Goal: Information Seeking & Learning: Learn about a topic

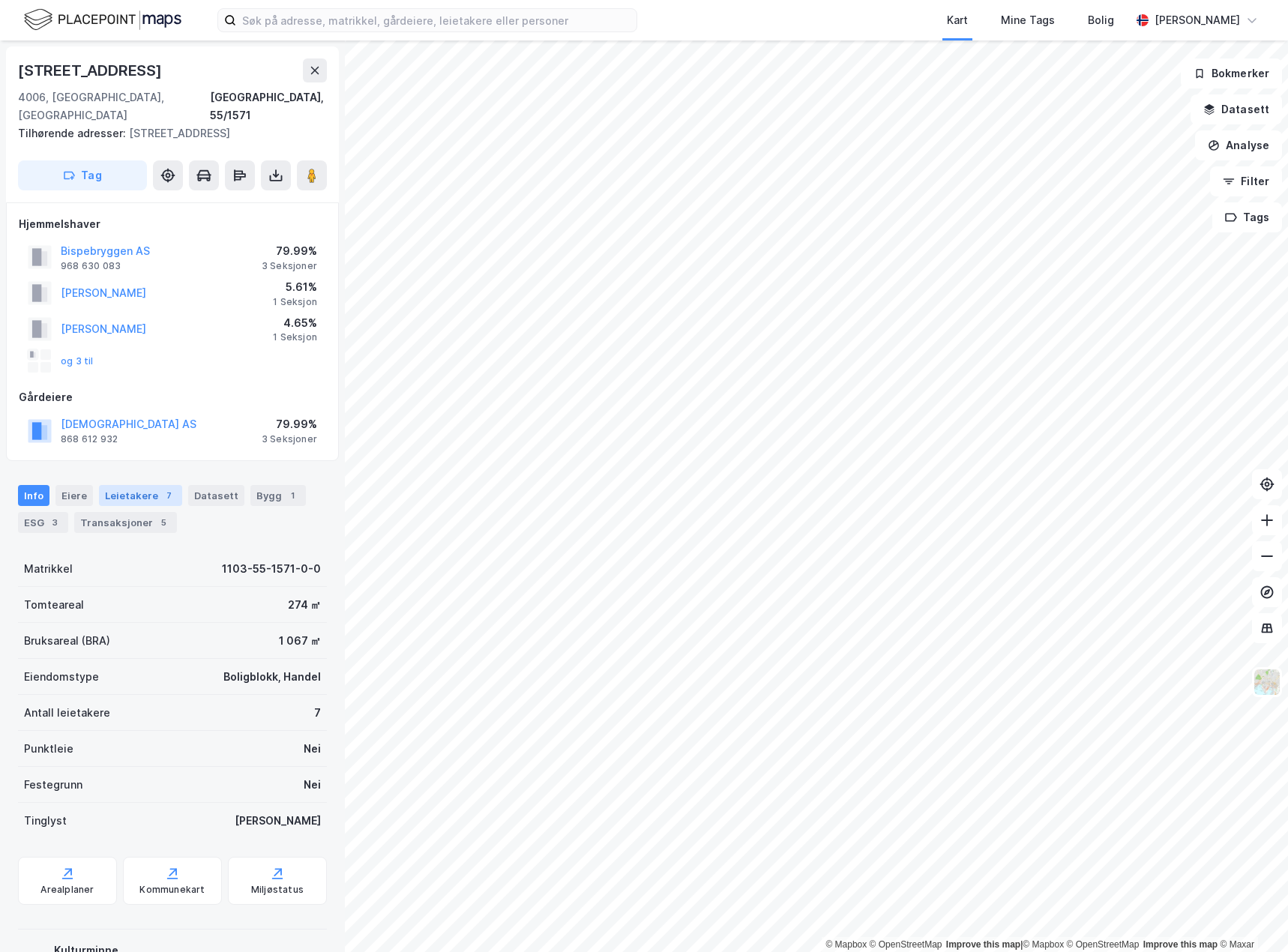
click at [148, 485] on div "Leietakere 7" at bounding box center [140, 495] width 83 height 21
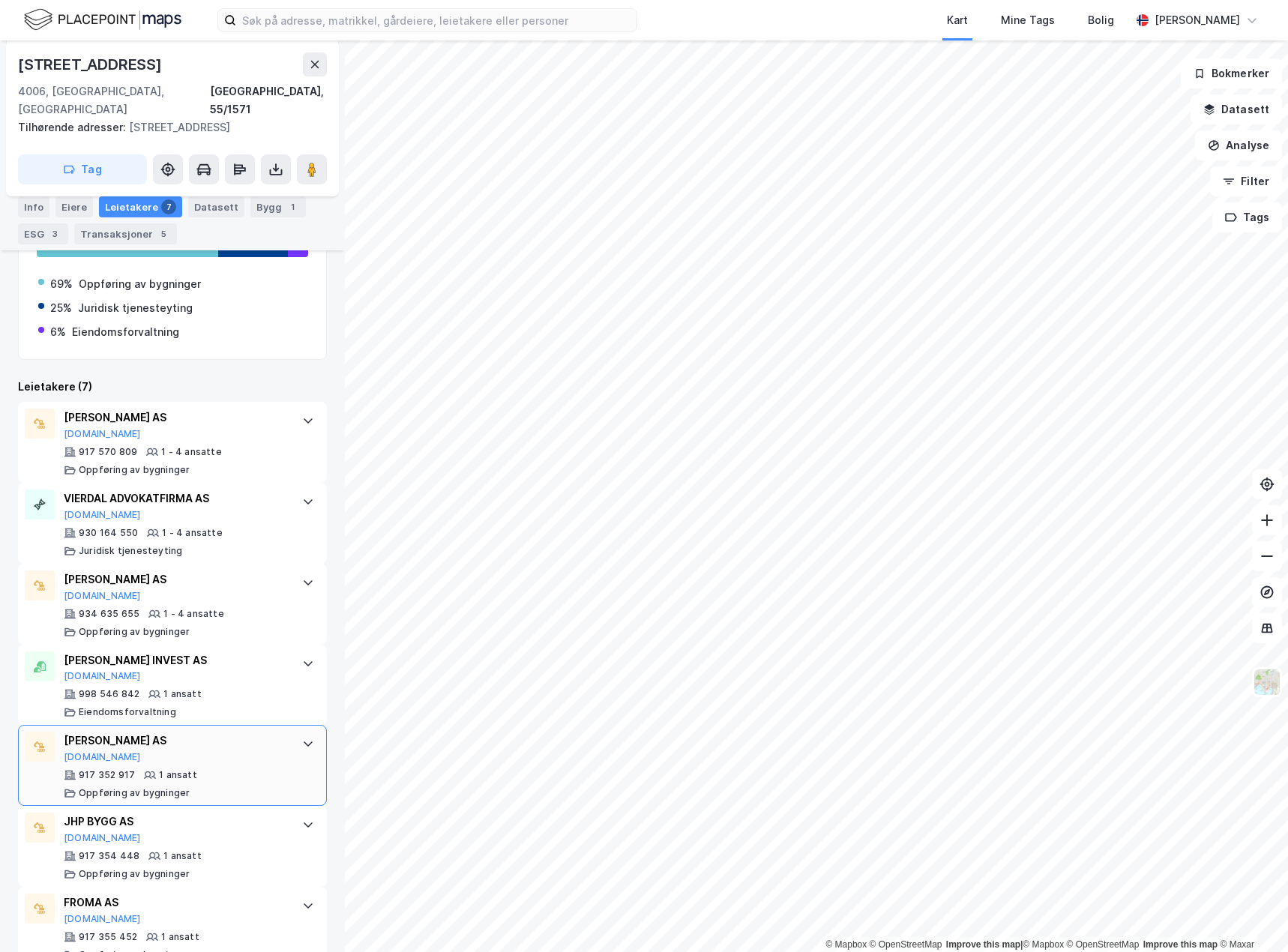
scroll to position [419, 0]
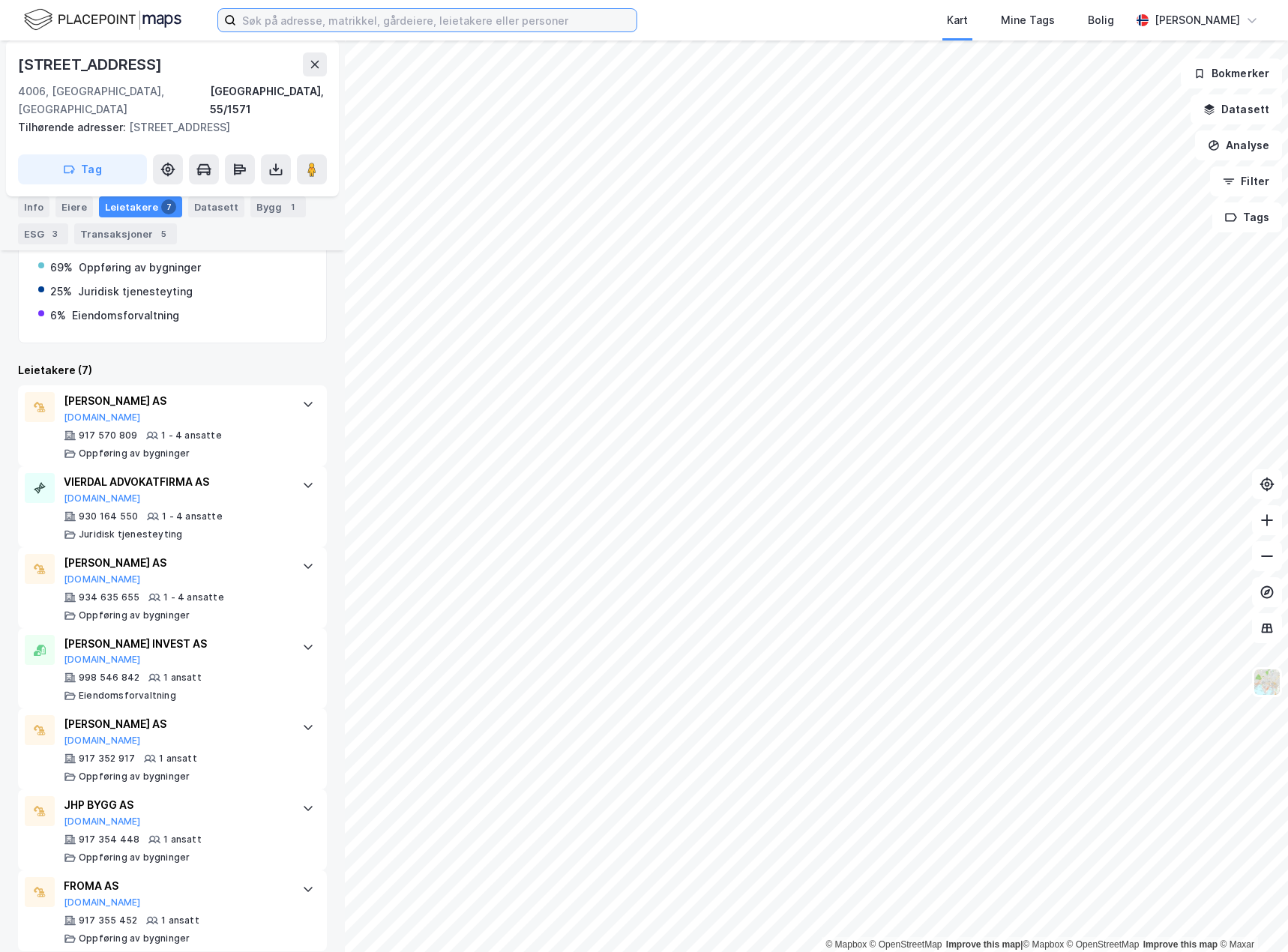
click at [298, 15] on input at bounding box center [436, 20] width 401 height 23
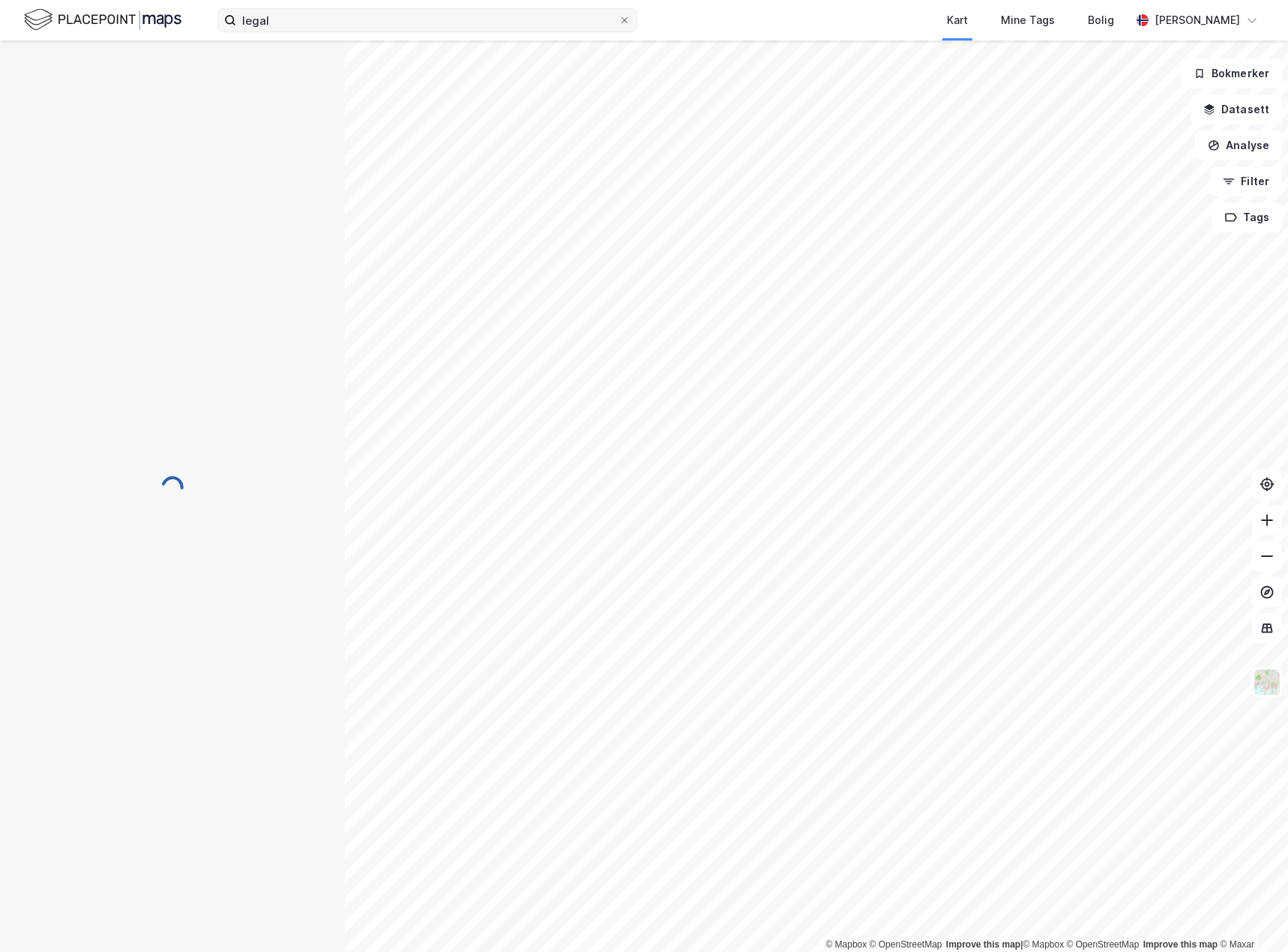
scroll to position [0, 0]
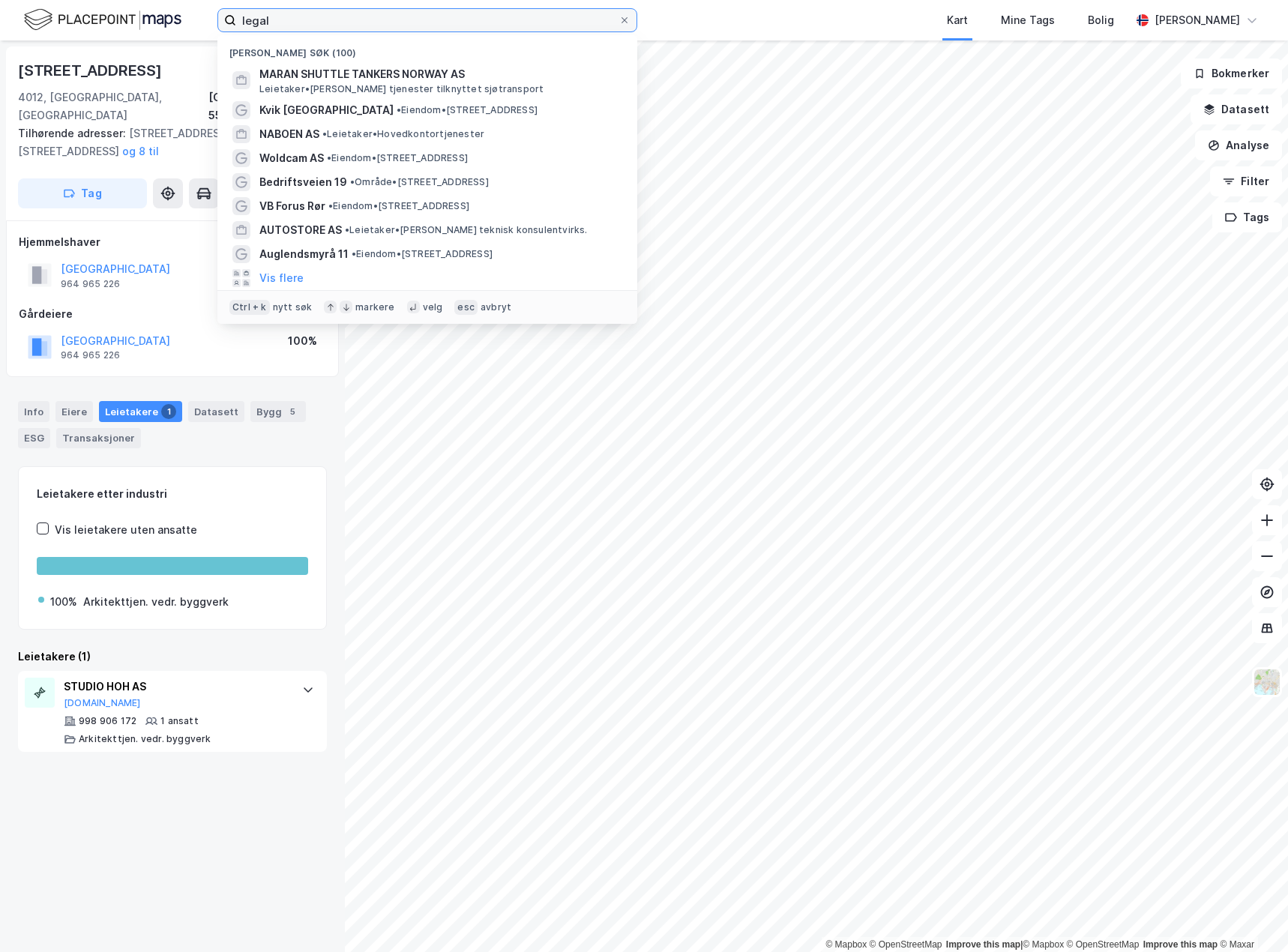
drag, startPoint x: 422, startPoint y: 18, endPoint x: 225, endPoint y: 9, distance: 197.2
click at [225, 9] on label "legal" at bounding box center [427, 20] width 420 height 24
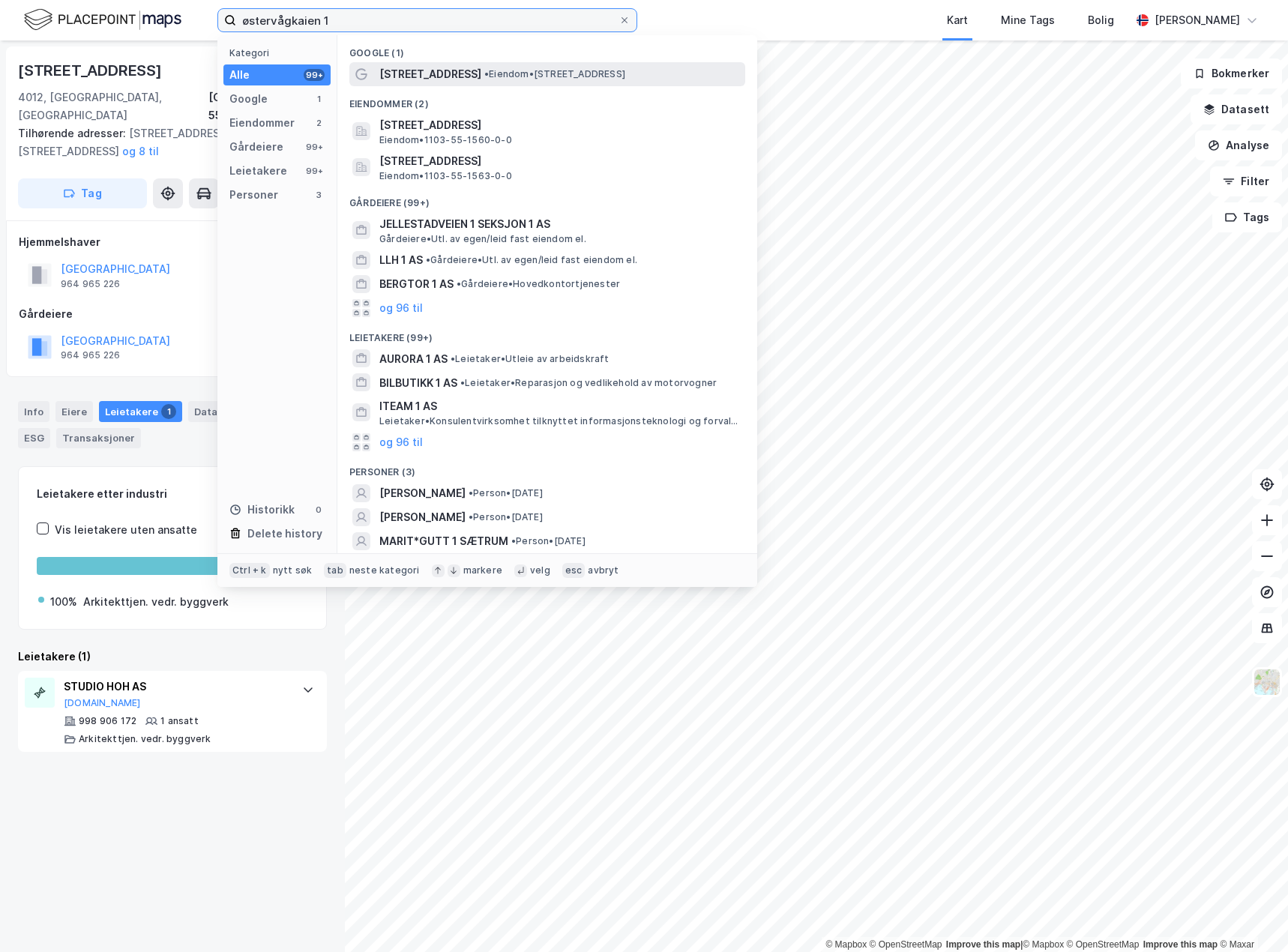
type input "østervågkaien 1"
click at [457, 71] on span "[STREET_ADDRESS]" at bounding box center [430, 74] width 102 height 18
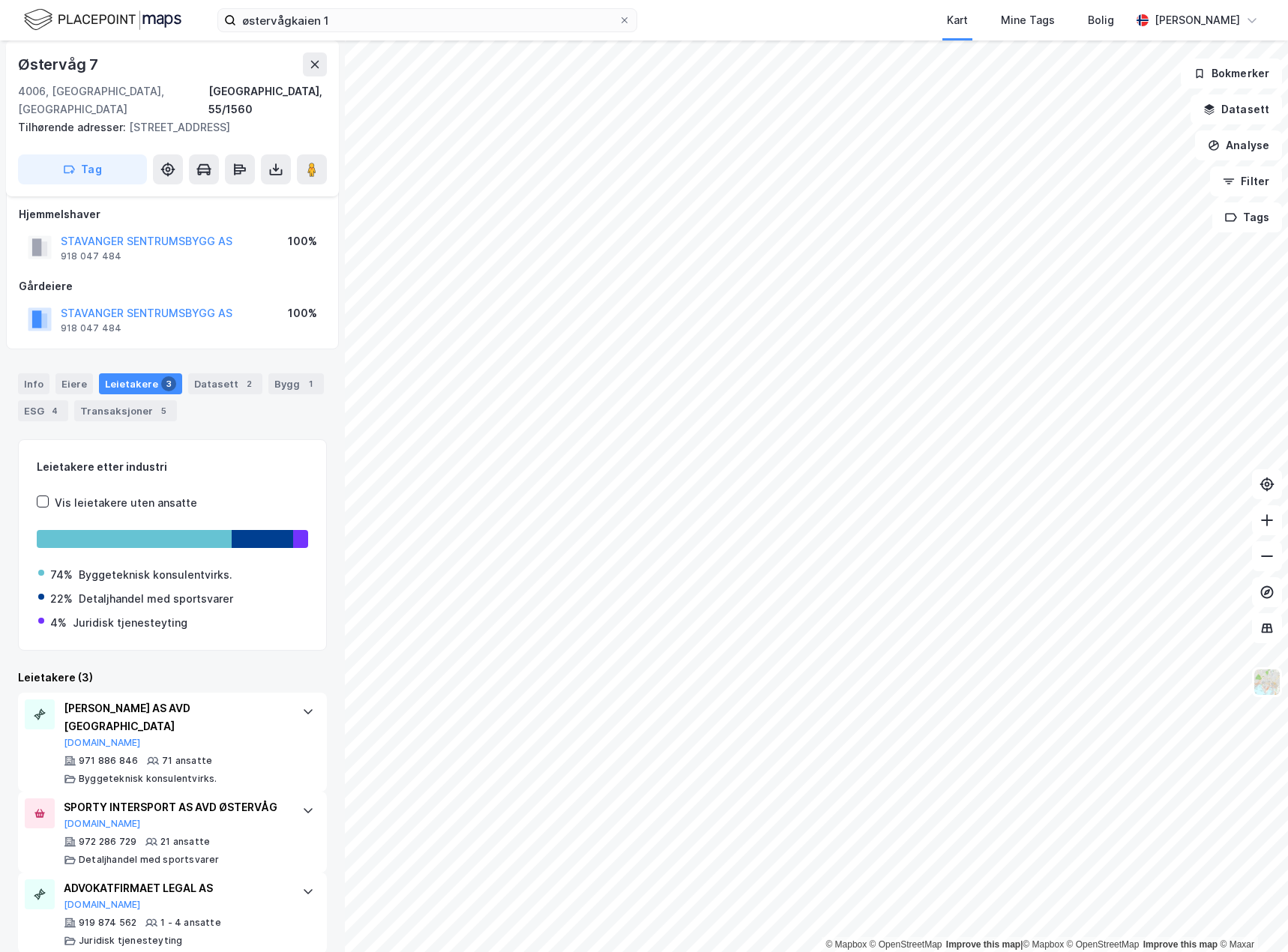
scroll to position [11, 0]
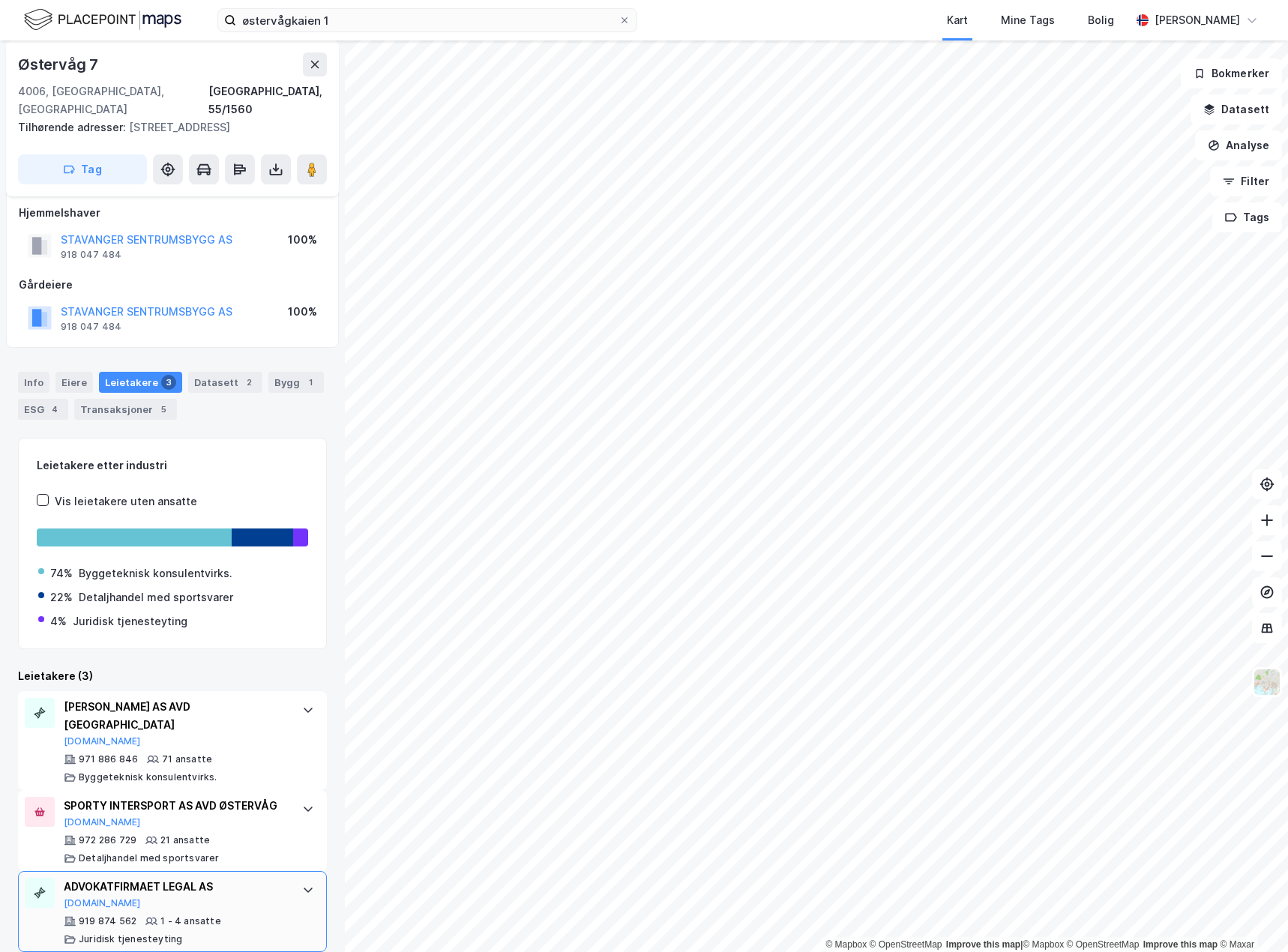
click at [280, 871] on div "ADVOKATFIRMAET LEGAL AS [DOMAIN_NAME] 919 874 562 1 - 4 ansatte Juridisk tjenes…" at bounding box center [172, 912] width 309 height 81
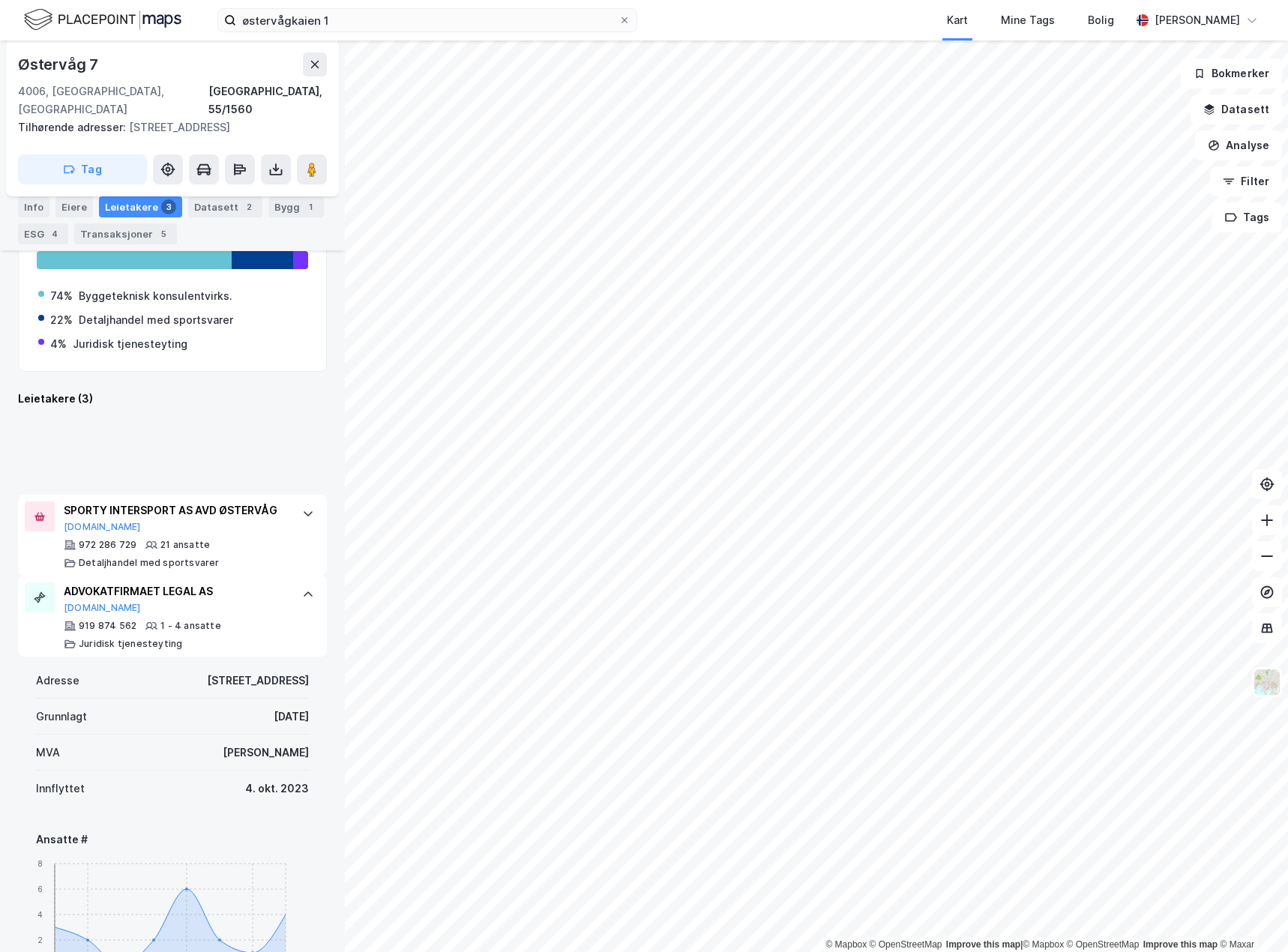
scroll to position [0, 0]
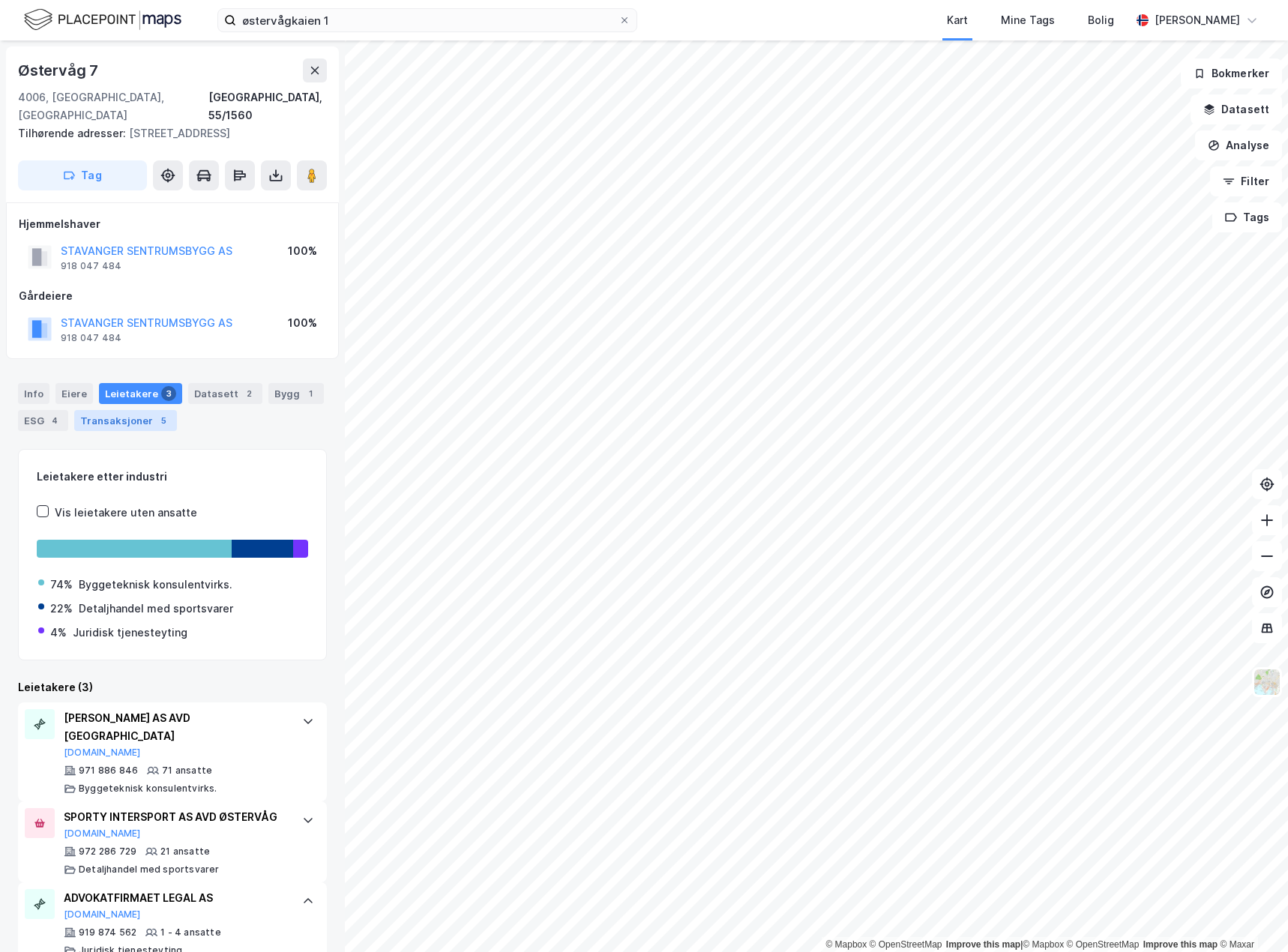
click at [114, 410] on div "Transaksjoner 5" at bounding box center [126, 420] width 102 height 21
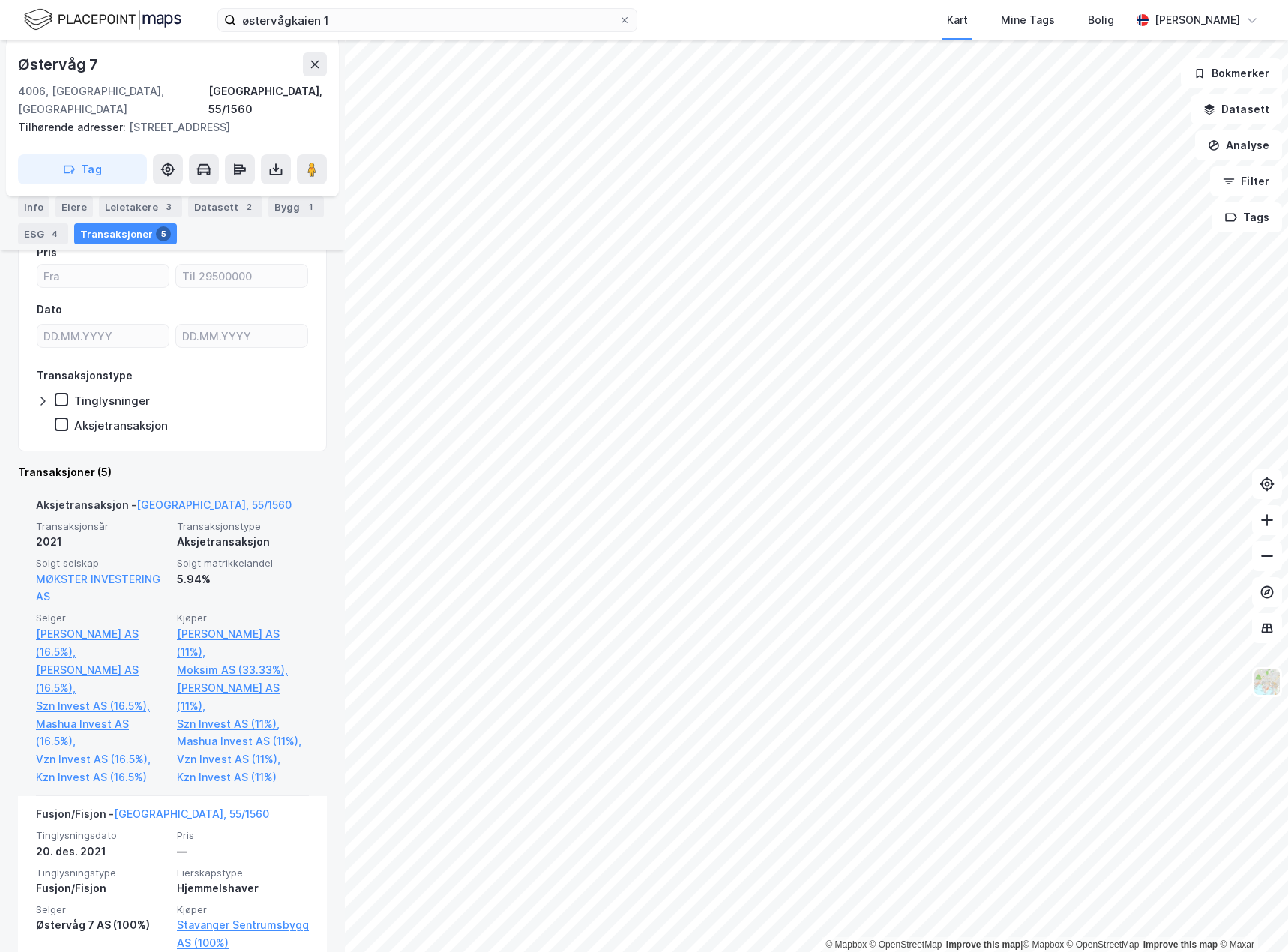
scroll to position [300, 0]
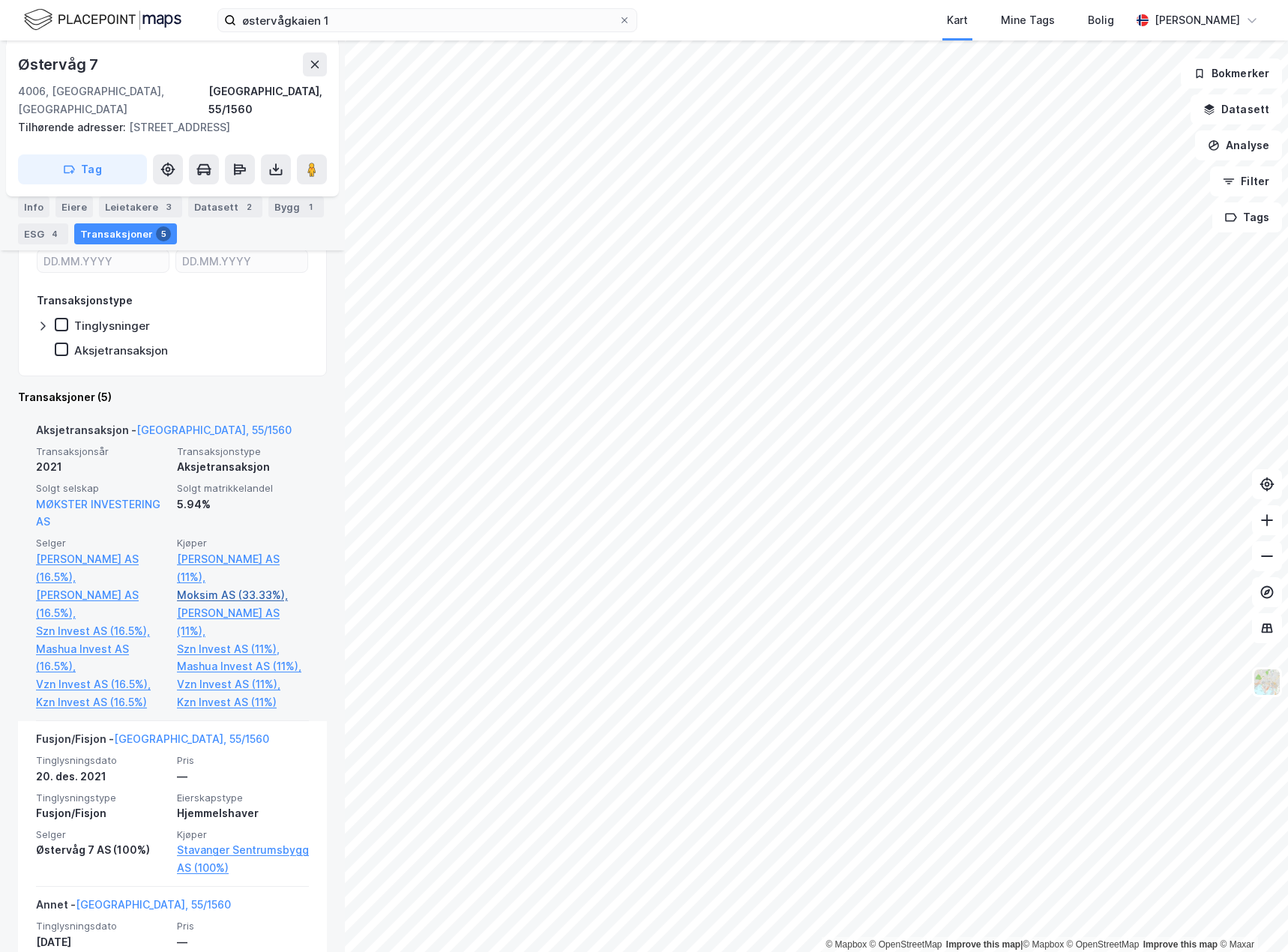
click at [227, 586] on link "Moksim AS (33.33%)," at bounding box center [243, 595] width 132 height 18
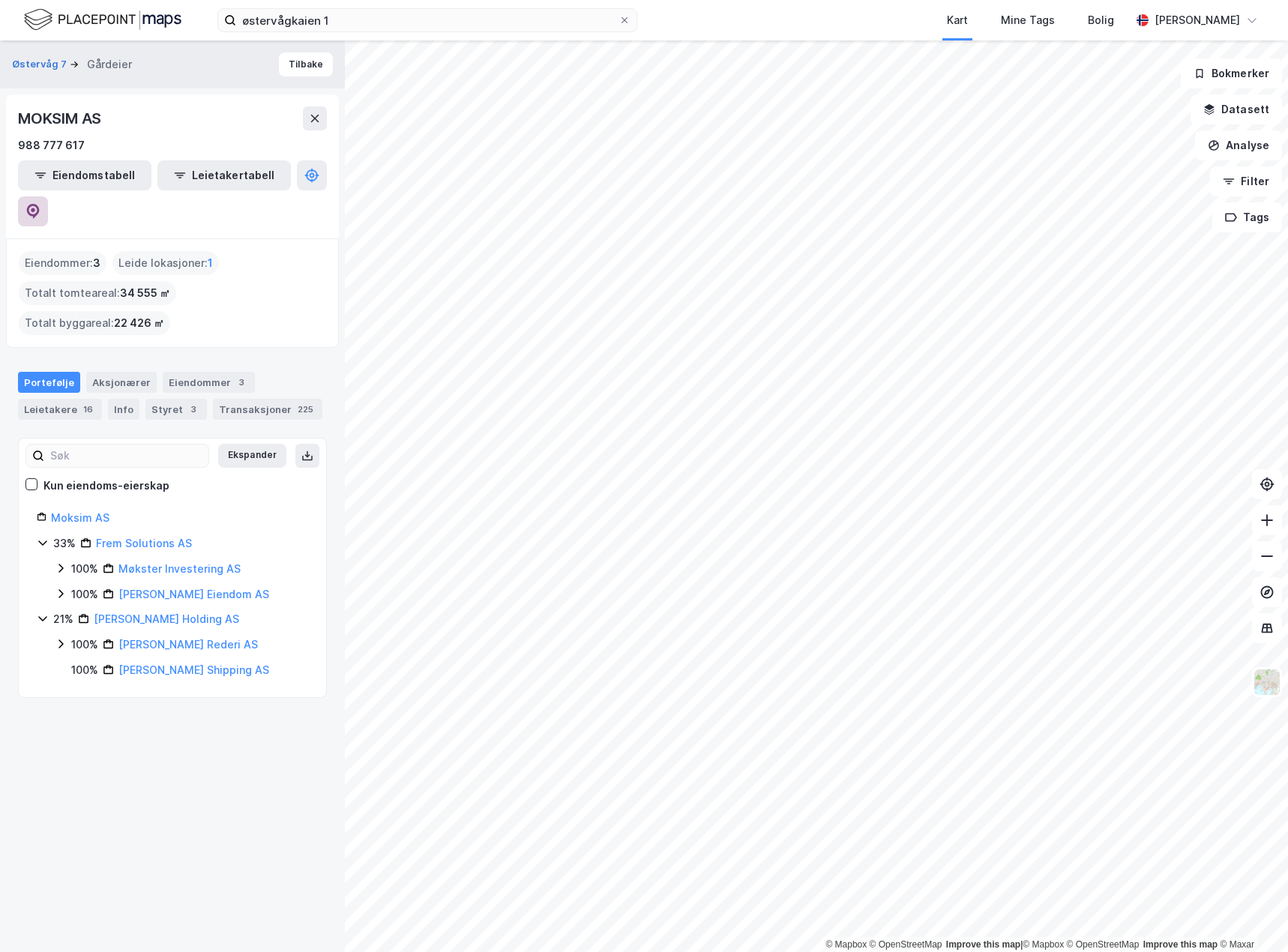
click at [48, 196] on button at bounding box center [33, 211] width 30 height 30
click at [315, 115] on icon at bounding box center [314, 118] width 12 height 12
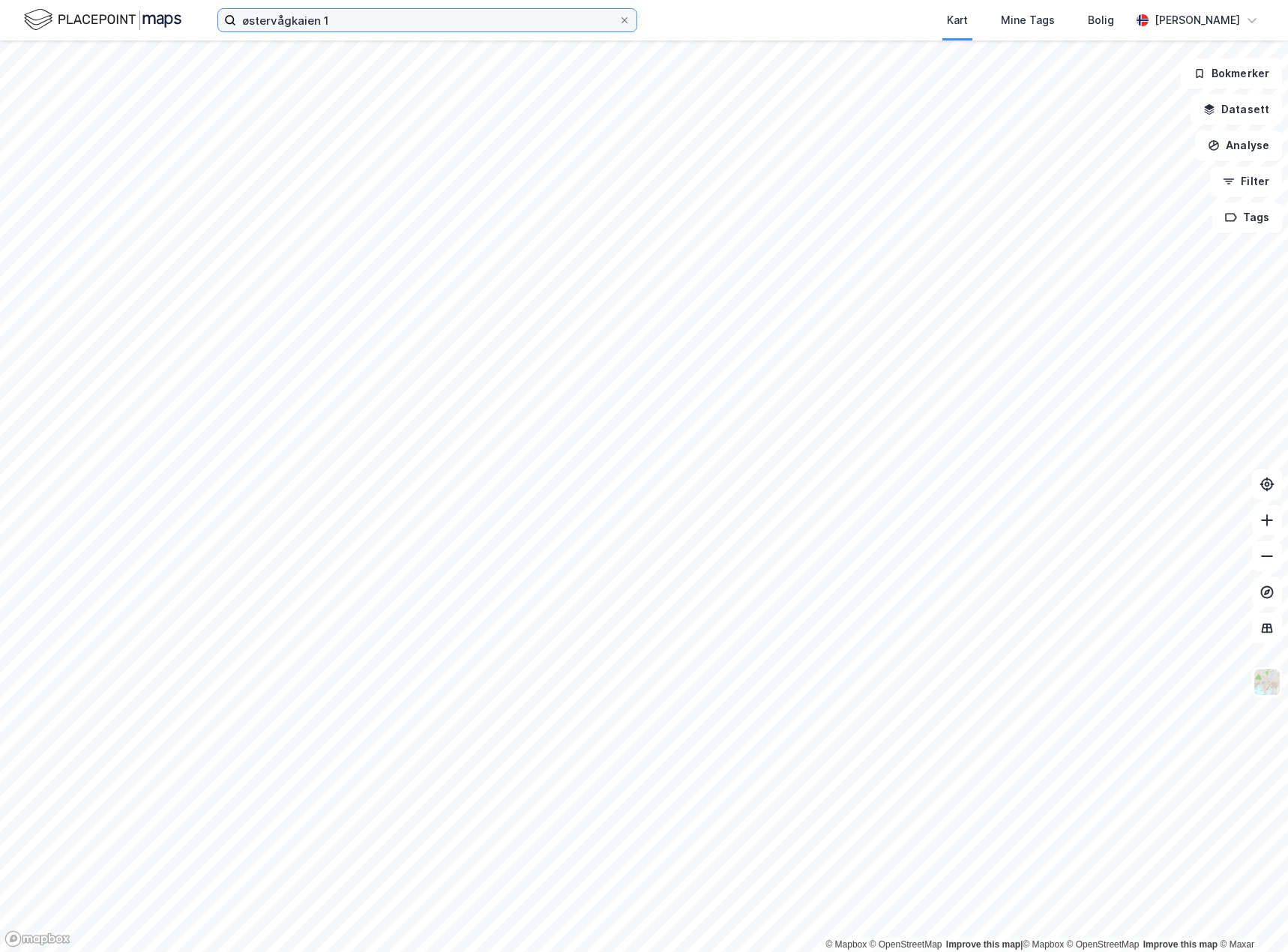
click at [359, 28] on input "østervågkaien 1" at bounding box center [427, 20] width 382 height 23
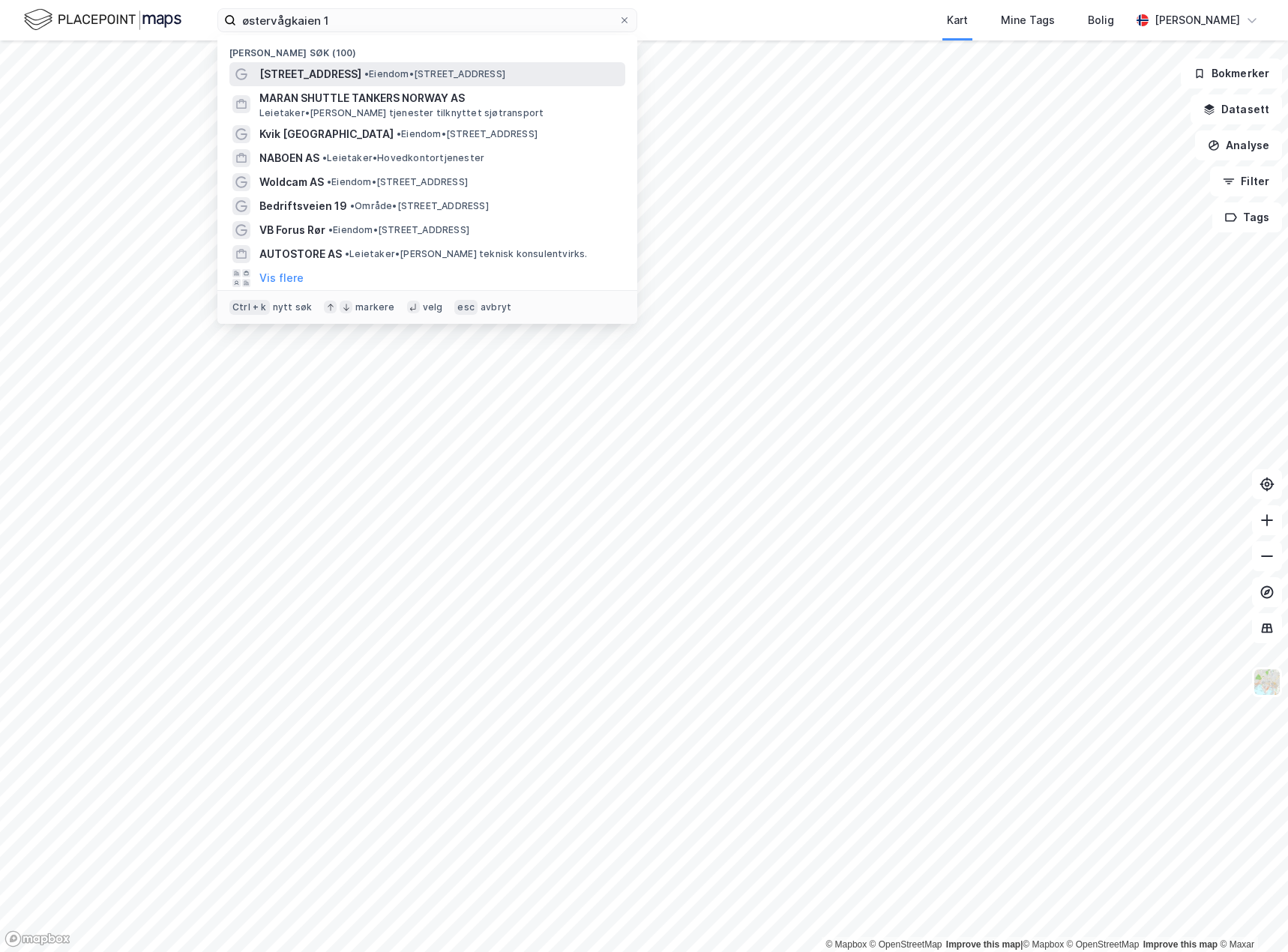
click at [364, 79] on span "• Eiendom • [STREET_ADDRESS]" at bounding box center [435, 74] width 141 height 12
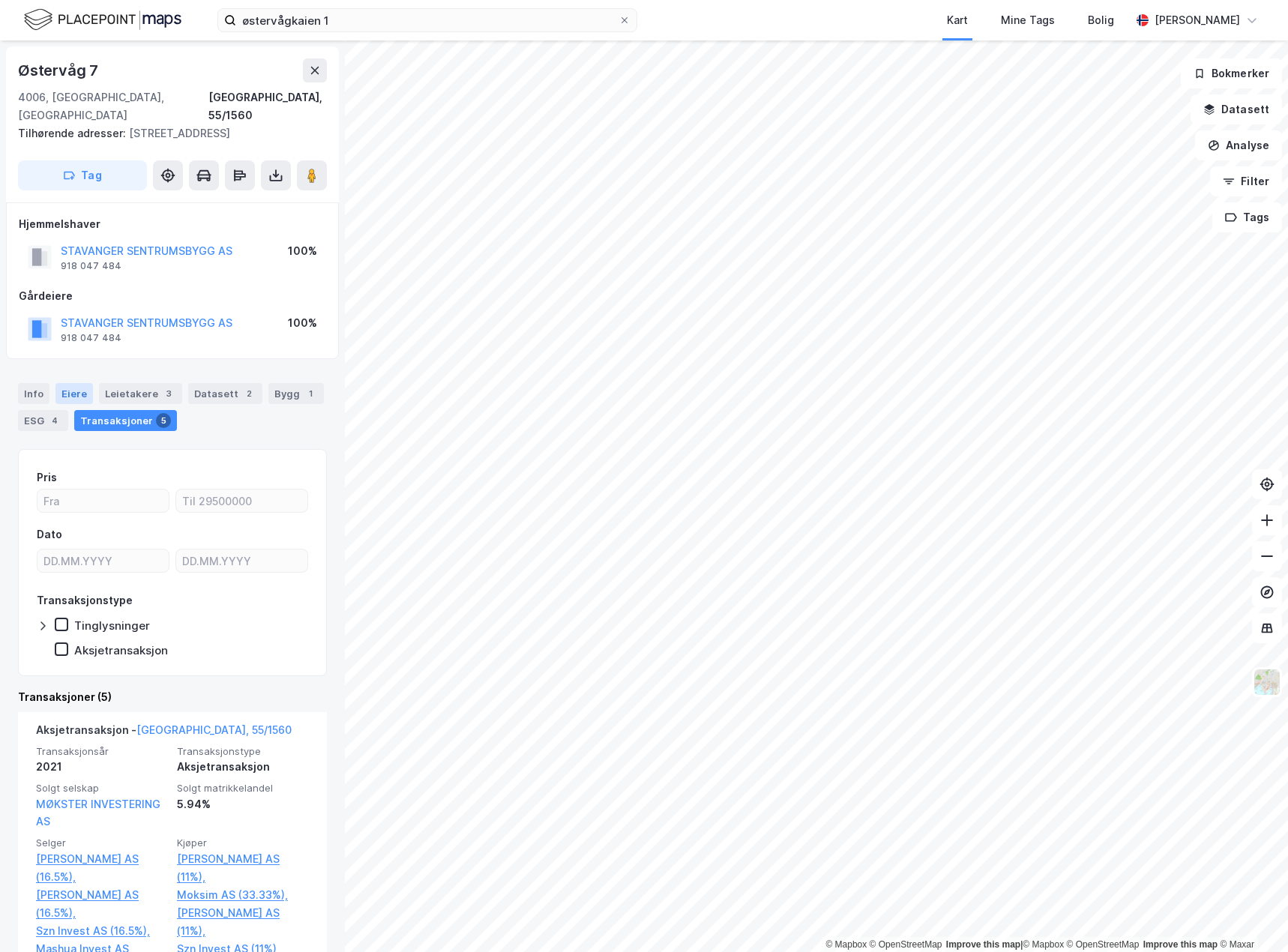
click at [75, 383] on div "Eiere" at bounding box center [74, 393] width 37 height 21
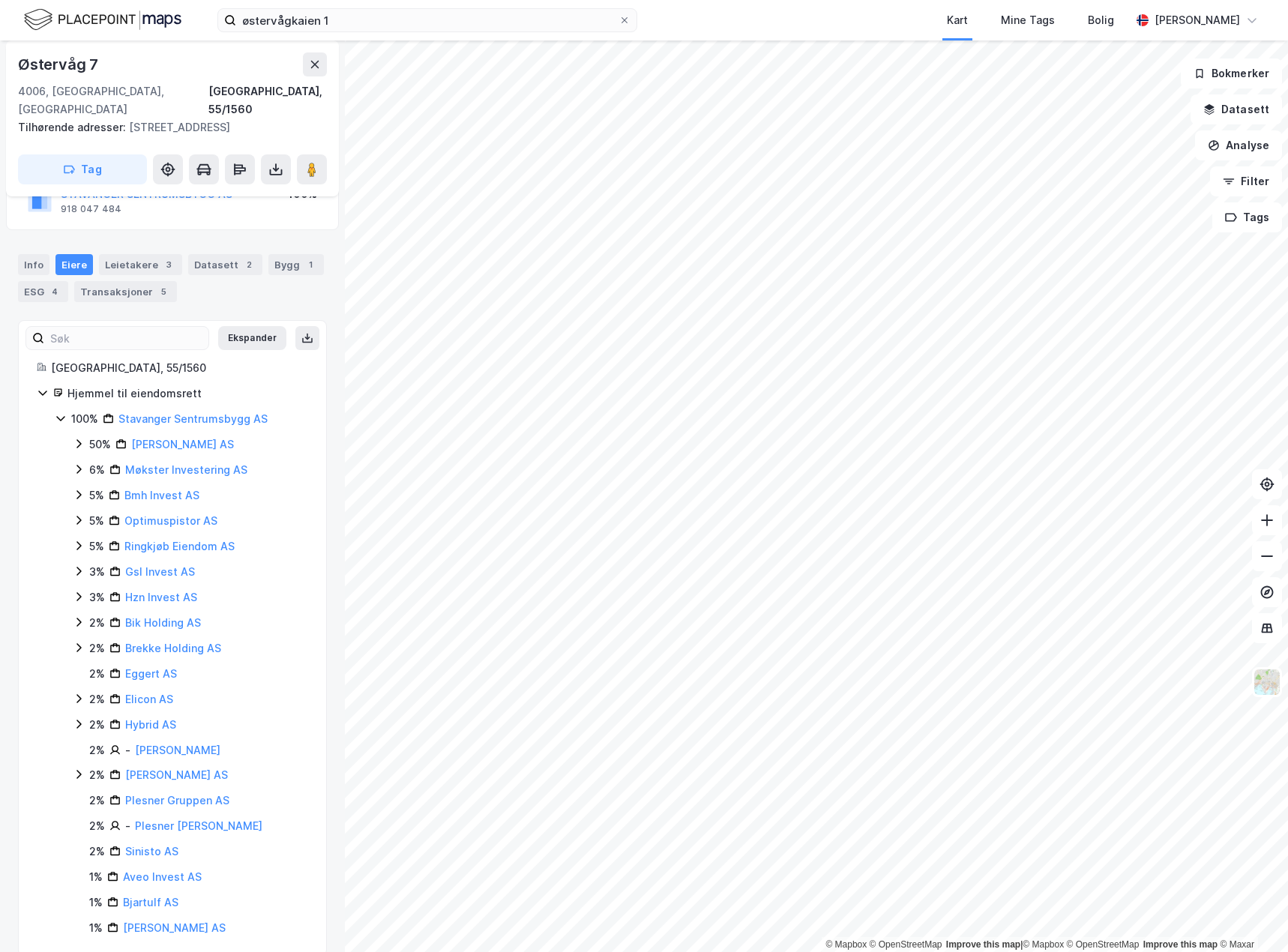
scroll to position [133, 0]
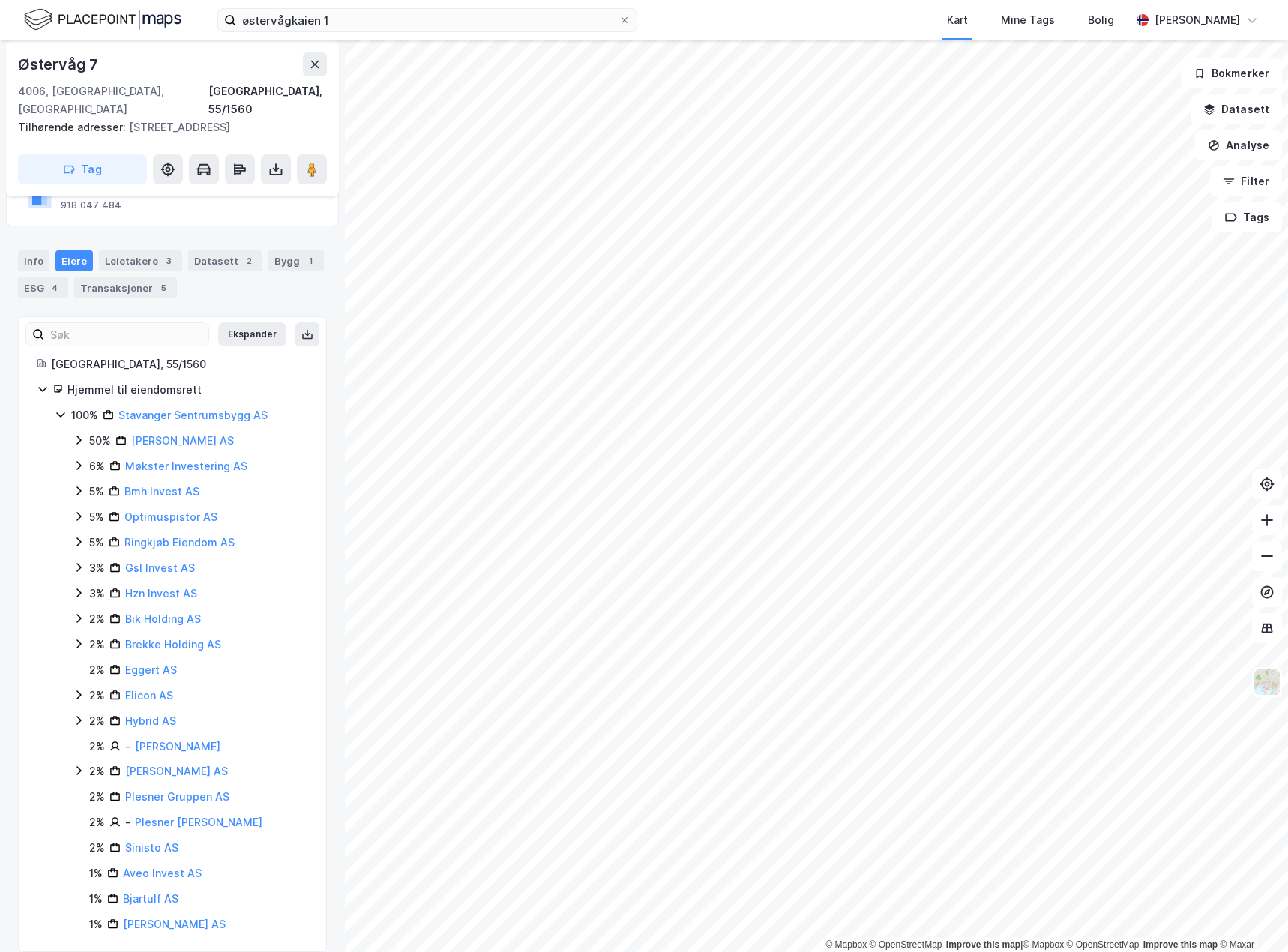
drag, startPoint x: 164, startPoint y: 757, endPoint x: 261, endPoint y: 281, distance: 485.8
click at [261, 281] on div "Info [PERSON_NAME] 3 Datasett 2 Bygg 1 ESG 4 Transaksjoner 5" at bounding box center [172, 268] width 345 height 72
click at [232, 408] on link "Stavanger Sentrumsbygg AS" at bounding box center [193, 415] width 149 height 12
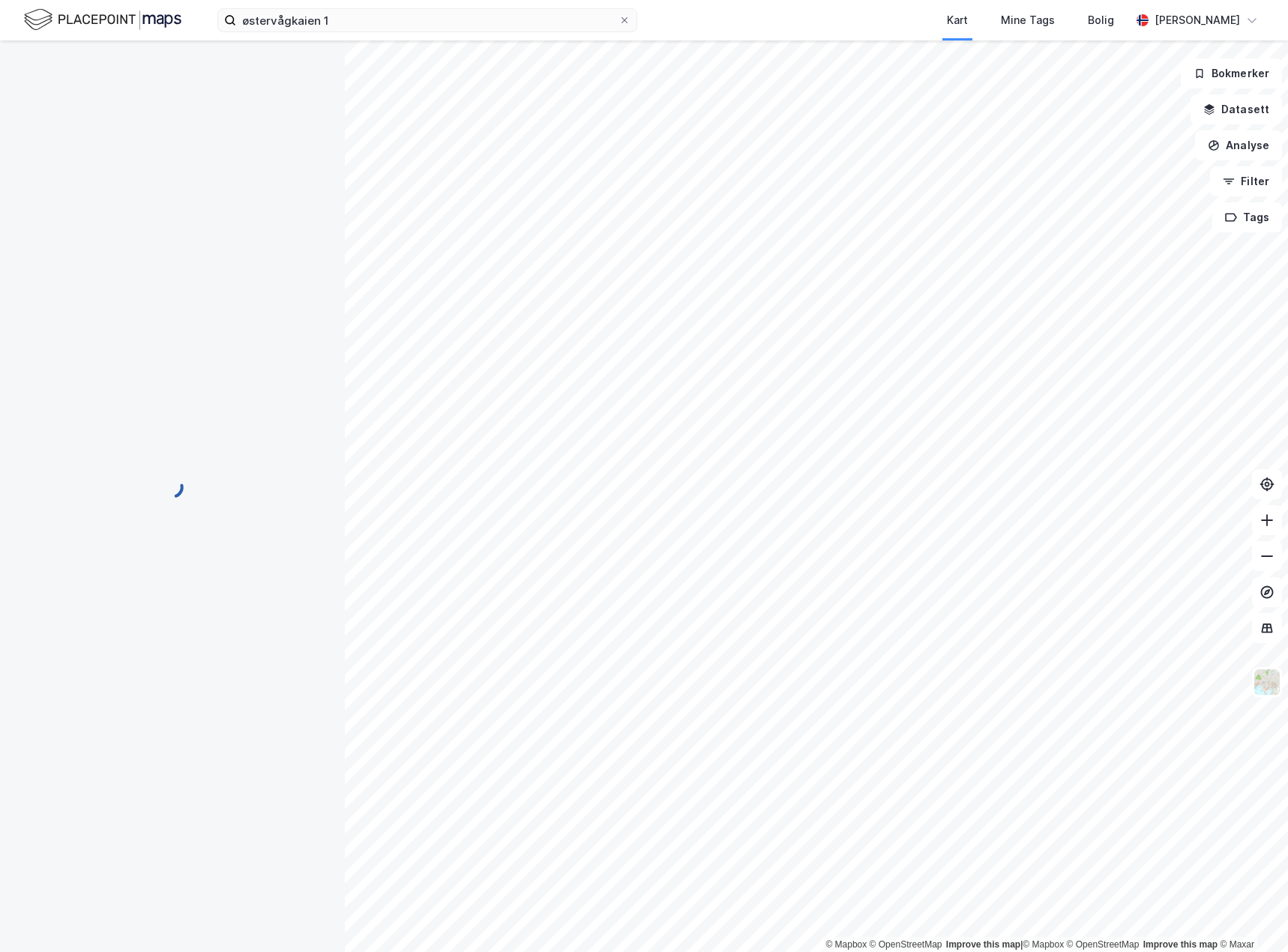
scroll to position [133, 0]
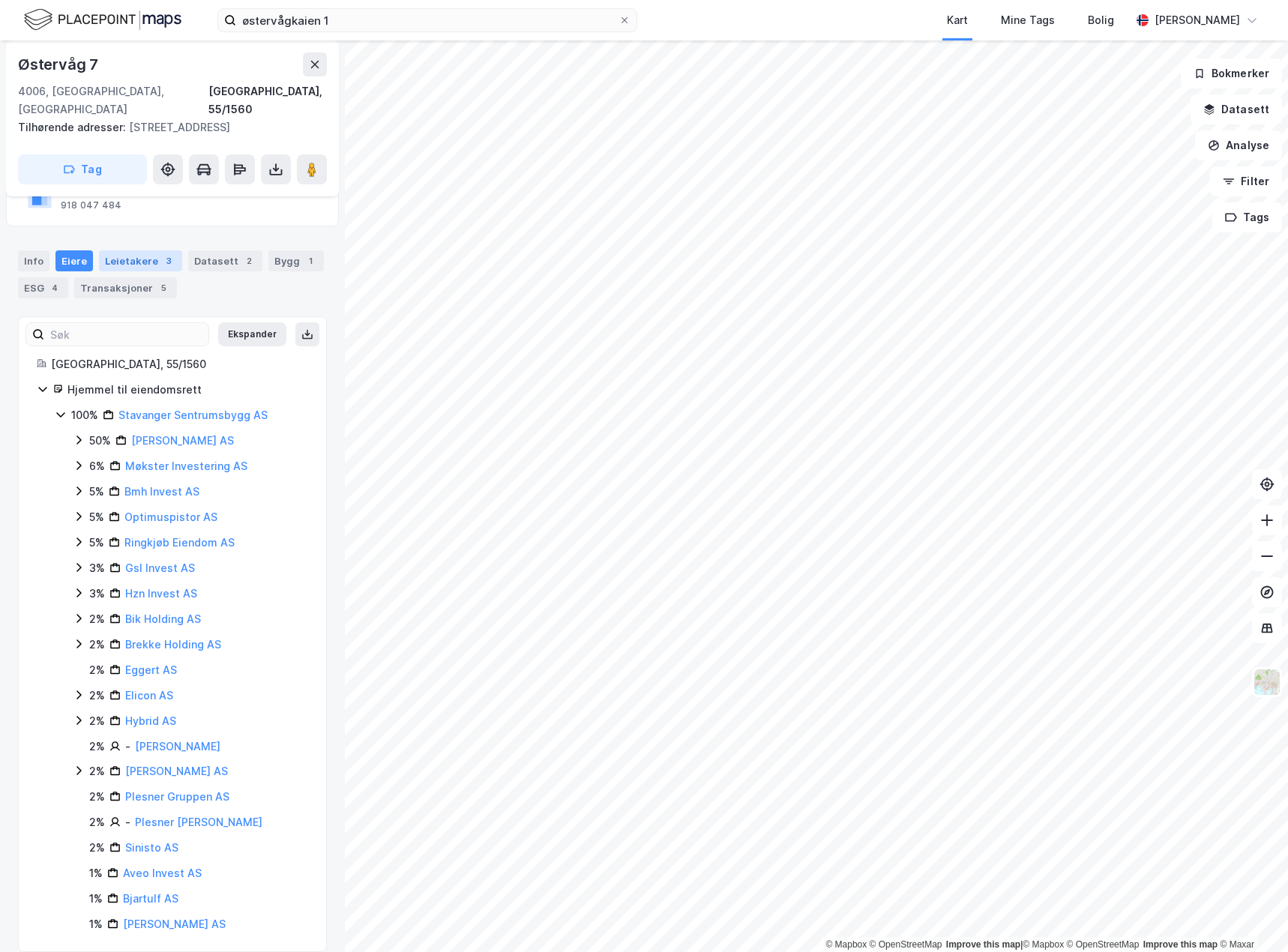
click at [140, 250] on div "Leietakere 3" at bounding box center [140, 260] width 83 height 21
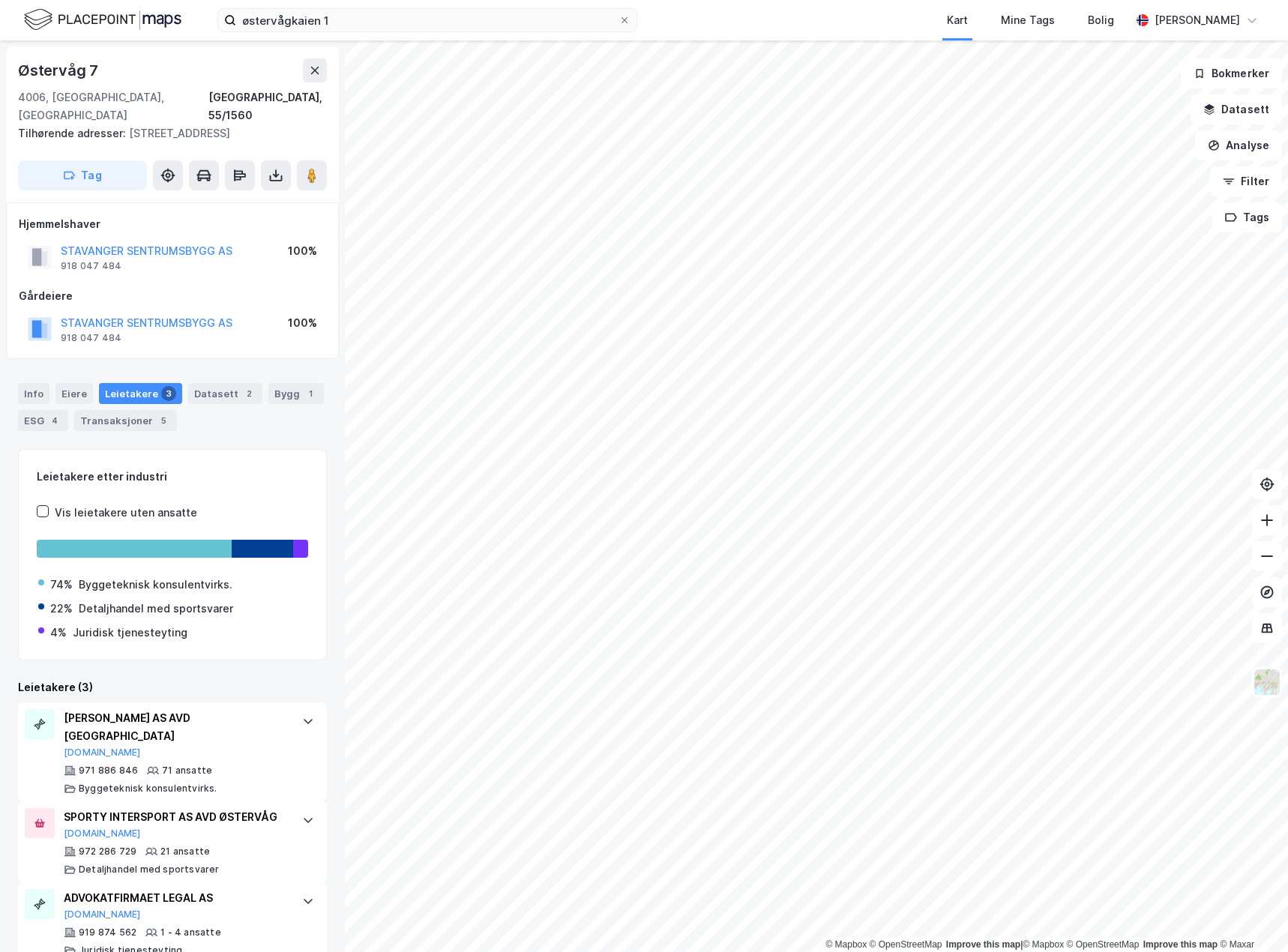
scroll to position [11, 0]
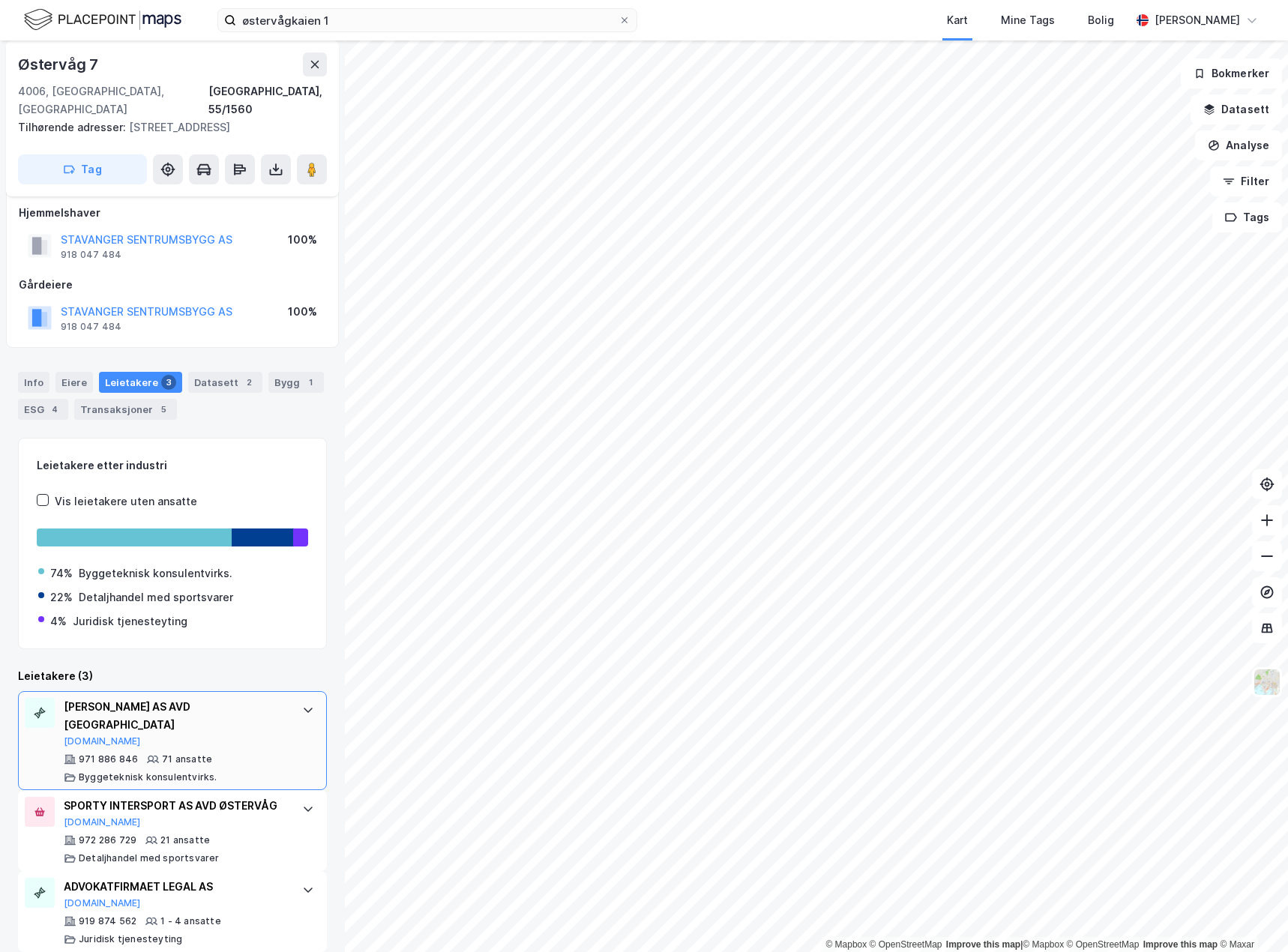
click at [262, 698] on div "[PERSON_NAME] AS AVD [GEOGRAPHIC_DATA]" at bounding box center [175, 716] width 224 height 36
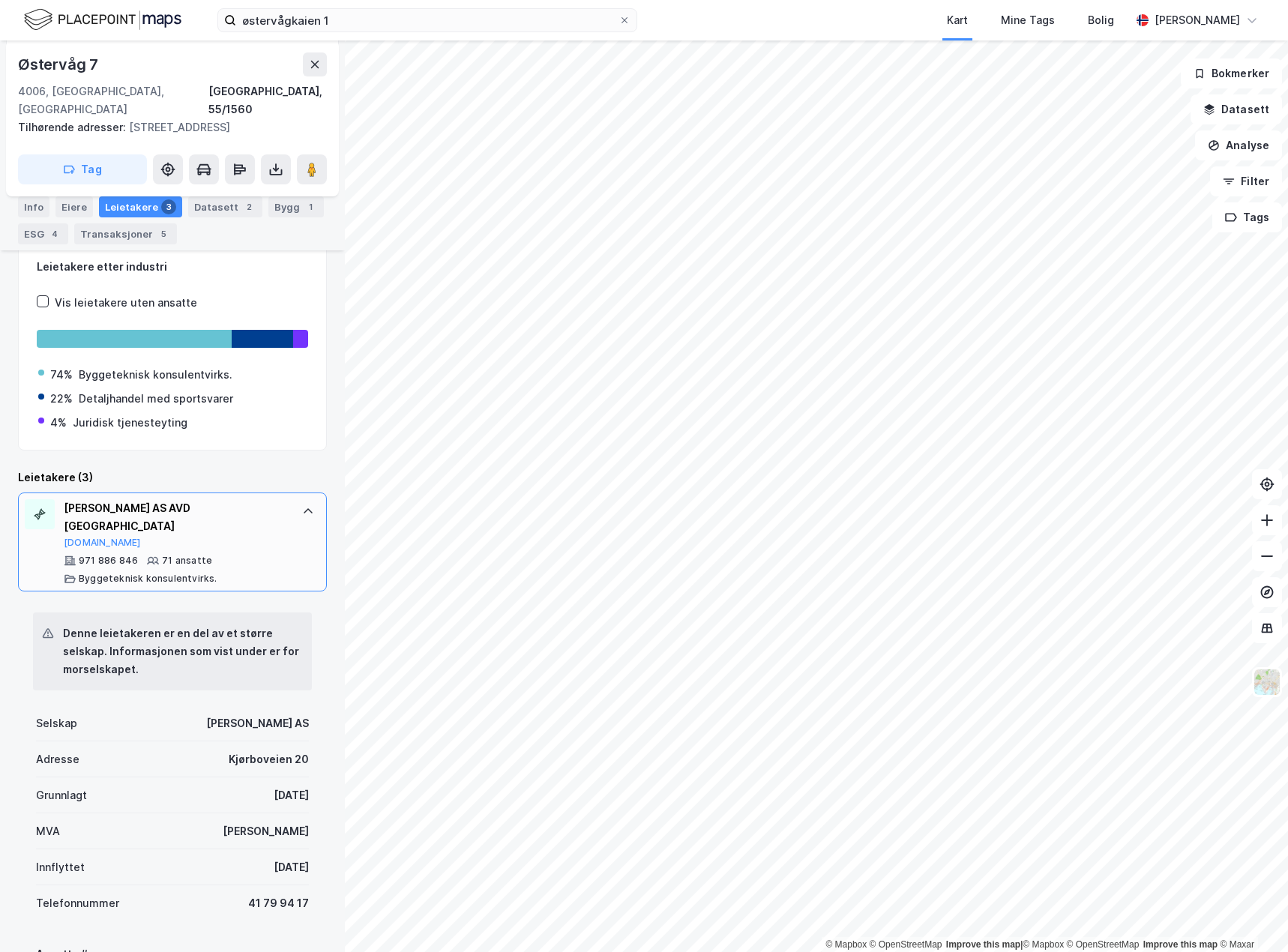
scroll to position [185, 0]
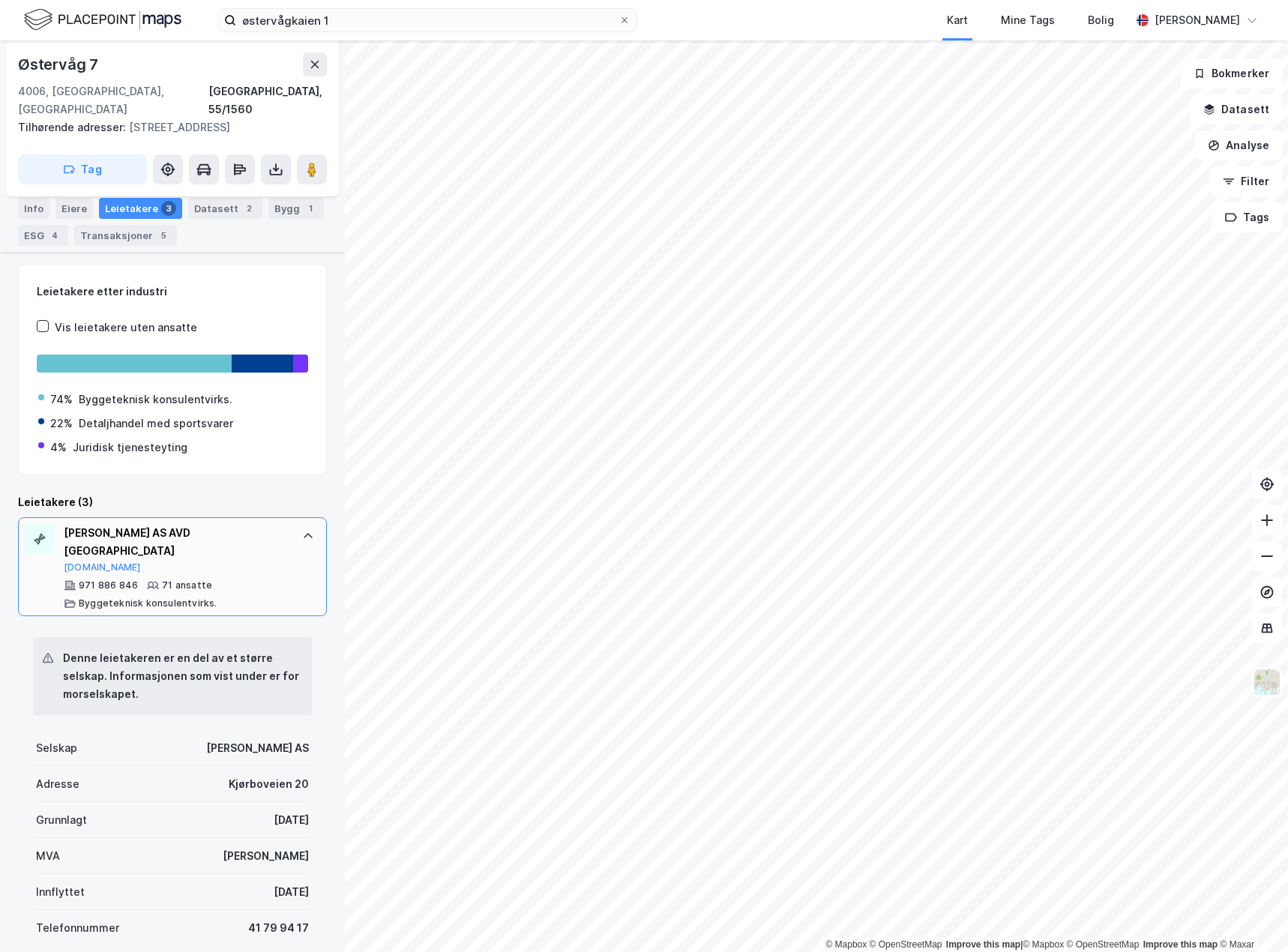
click at [296, 527] on div at bounding box center [307, 536] width 24 height 24
